Goal: Information Seeking & Learning: Learn about a topic

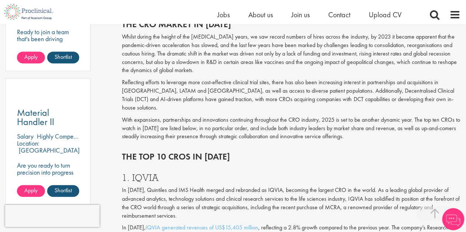
scroll to position [552, 0]
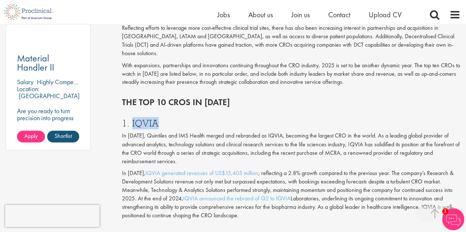
drag, startPoint x: 132, startPoint y: 117, endPoint x: 165, endPoint y: 118, distance: 32.8
click at [165, 119] on h3 "1. IQVIA" at bounding box center [291, 124] width 338 height 10
copy h3 "IQVIA"
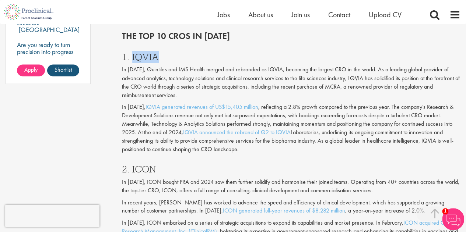
scroll to position [700, 0]
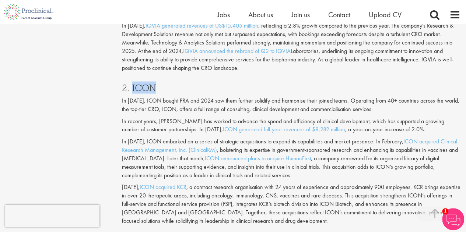
drag, startPoint x: 132, startPoint y: 77, endPoint x: 160, endPoint y: 78, distance: 28.4
click at [160, 83] on h3 "2. ICON" at bounding box center [291, 88] width 338 height 10
copy h3 "ICON"
click at [265, 83] on h3 "2. ICON" at bounding box center [291, 88] width 338 height 10
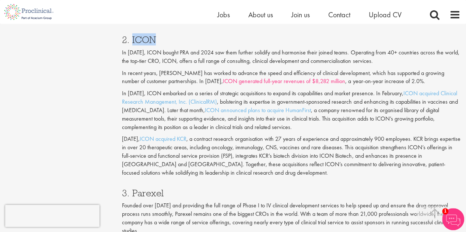
scroll to position [736, 0]
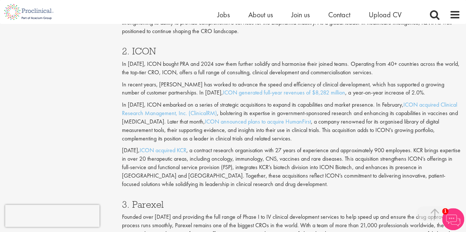
click at [200, 60] on p "In [DATE], ICON bought PRA and 2024 saw them further solidify and harmonise the…" at bounding box center [291, 68] width 338 height 17
click at [409, 70] on div "2. ICON In [DATE], ICON bought PRA and 2024 saw them further solidify and harmo…" at bounding box center [290, 115] width 349 height 153
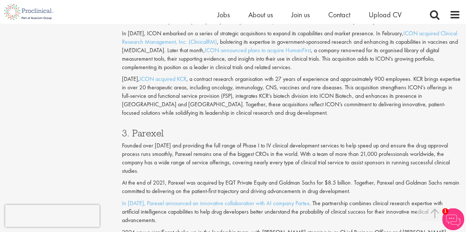
scroll to position [810, 0]
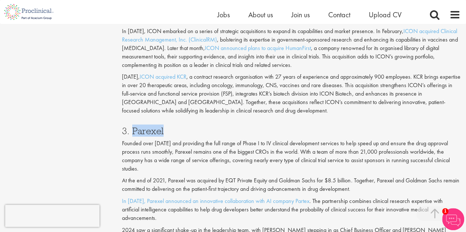
drag, startPoint x: 133, startPoint y: 123, endPoint x: 163, endPoint y: 125, distance: 30.6
click at [163, 126] on h3 "3. Parexel" at bounding box center [291, 131] width 338 height 10
copy h3 "Parexel"
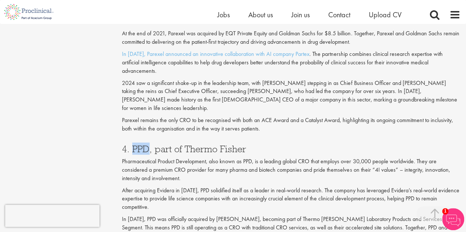
drag, startPoint x: 133, startPoint y: 123, endPoint x: 149, endPoint y: 124, distance: 16.2
click at [149, 144] on h3 "4. PPD, part of Thermo Fisher" at bounding box center [291, 149] width 338 height 10
copy h3 "PPD"
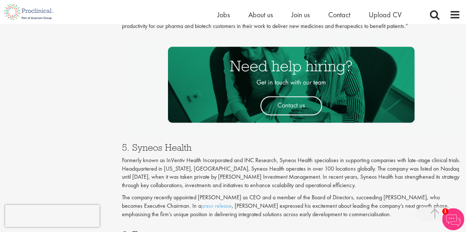
scroll to position [1289, 0]
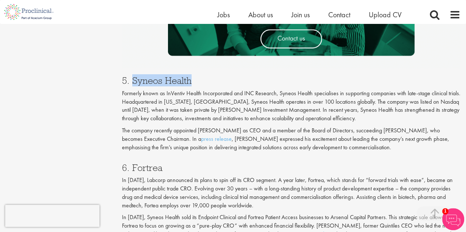
drag, startPoint x: 132, startPoint y: 56, endPoint x: 194, endPoint y: 60, distance: 62.0
click at [194, 76] on h3 "5. Syneos Health" at bounding box center [291, 81] width 338 height 10
copy h3 "Syneos Health"
drag, startPoint x: 133, startPoint y: 55, endPoint x: 193, endPoint y: 56, distance: 60.0
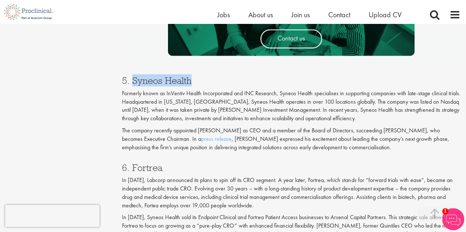
click at [193, 76] on h3 "5. Syneos Health" at bounding box center [291, 81] width 338 height 10
copy h3 "Syneos Health"
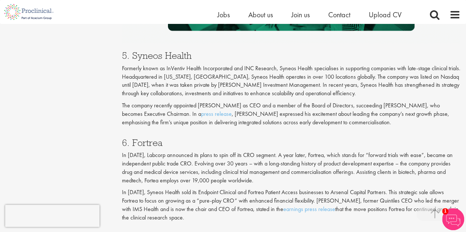
scroll to position [1325, 0]
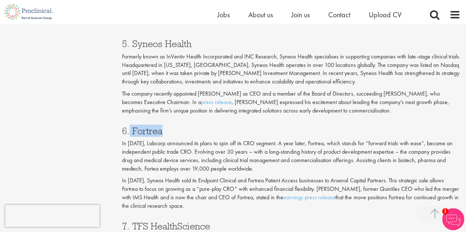
drag, startPoint x: 130, startPoint y: 104, endPoint x: 170, endPoint y: 110, distance: 39.9
click at [169, 126] on h3 "6. Fortrea" at bounding box center [291, 131] width 338 height 10
copy h3 "Fortrea"
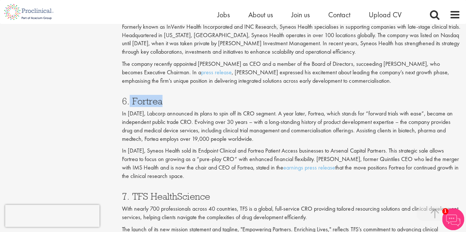
scroll to position [1399, 0]
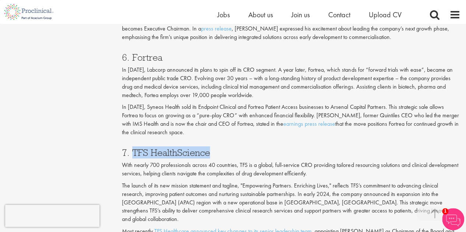
drag, startPoint x: 133, startPoint y: 127, endPoint x: 216, endPoint y: 126, distance: 83.2
click at [216, 148] on h3 "7. TFS HealthScience" at bounding box center [291, 153] width 338 height 10
copy h3 "TFS HealthScience"
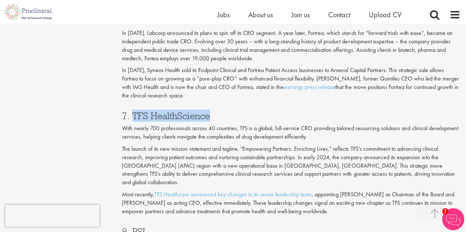
scroll to position [1510, 0]
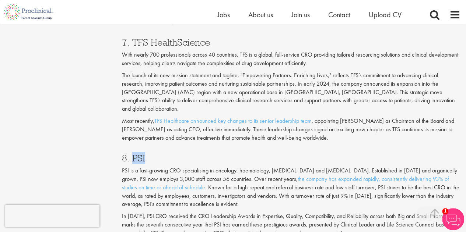
drag, startPoint x: 135, startPoint y: 125, endPoint x: 156, endPoint y: 122, distance: 21.9
click at [156, 154] on h3 "8. PSI" at bounding box center [291, 159] width 338 height 10
copy h3 "PSI"
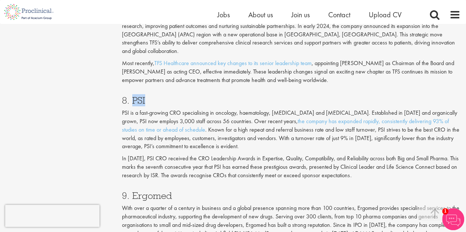
scroll to position [1620, 0]
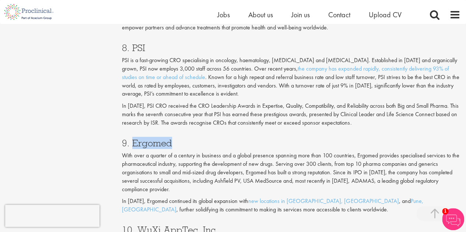
drag, startPoint x: 132, startPoint y: 108, endPoint x: 176, endPoint y: 113, distance: 44.4
click at [176, 138] on h3 "9. Ergomed" at bounding box center [291, 143] width 338 height 10
copy h3 "Ergomed"
click at [312, 102] on p "In [DATE], PSI CRO received the CRO Leadership Awards in Expertise, Quality, Co…" at bounding box center [291, 114] width 338 height 25
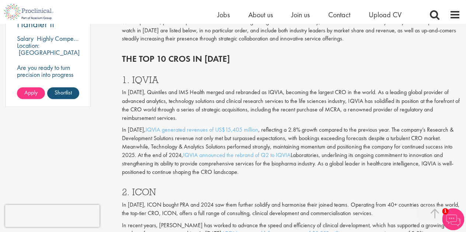
scroll to position [552, 0]
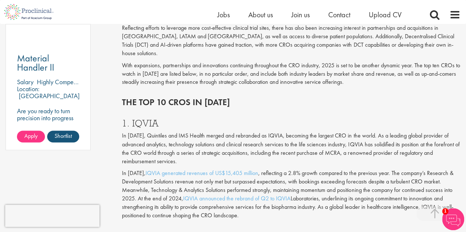
click at [430, 78] on div "The CRO market in [DATE] Whilst during the height of the [MEDICAL_DATA] years, …" at bounding box center [290, 24] width 349 height 133
